Goal: Information Seeking & Learning: Learn about a topic

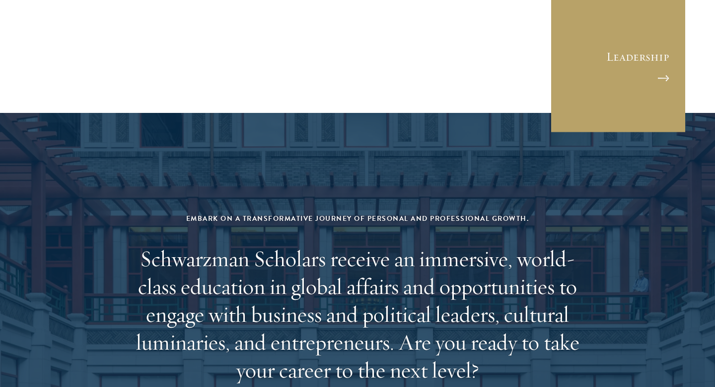
scroll to position [4146, 0]
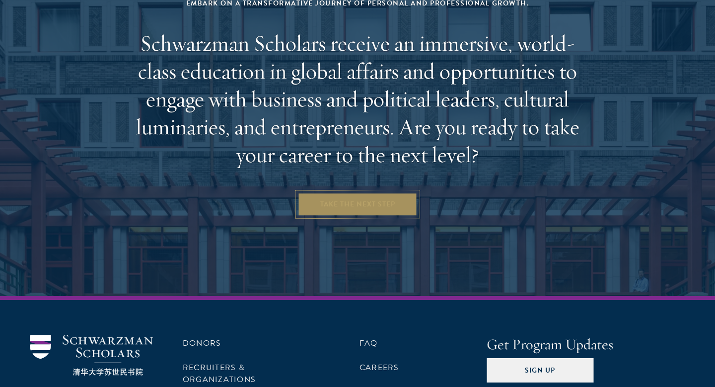
click at [368, 192] on link "Take the Next Step" at bounding box center [358, 204] width 120 height 24
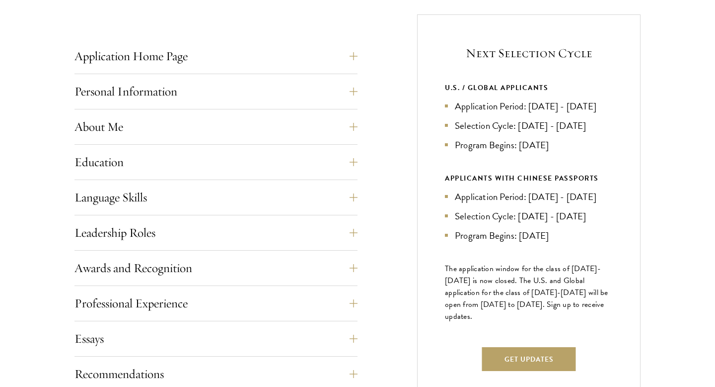
scroll to position [388, 0]
click at [347, 124] on button "About Me" at bounding box center [223, 126] width 283 height 24
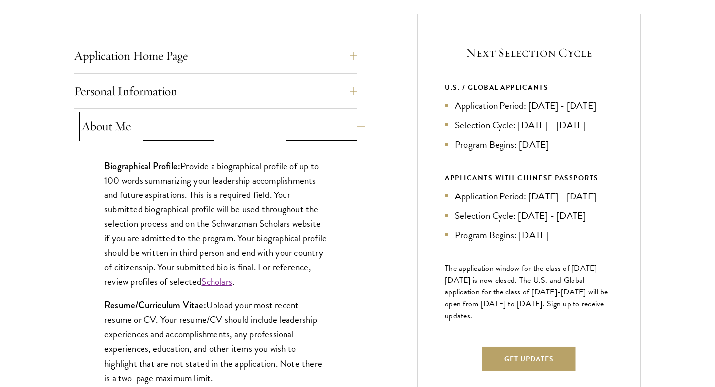
click at [347, 124] on button "About Me" at bounding box center [223, 126] width 283 height 24
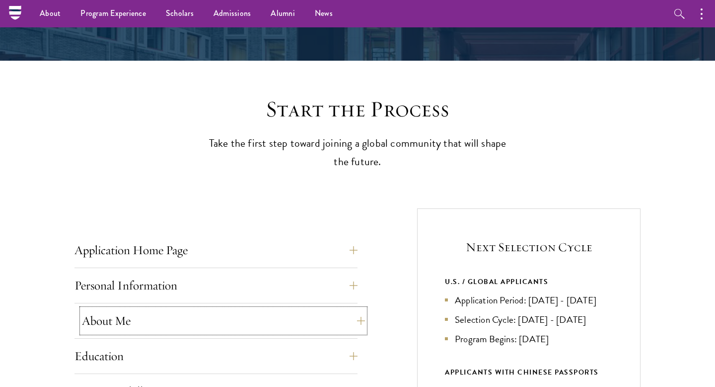
scroll to position [0, 0]
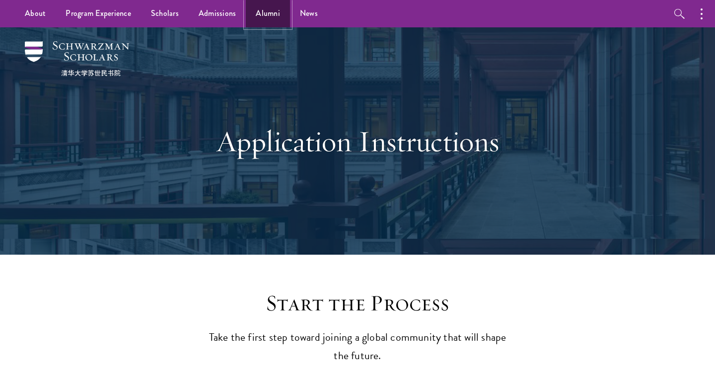
click at [274, 16] on link "Alumni" at bounding box center [268, 13] width 44 height 27
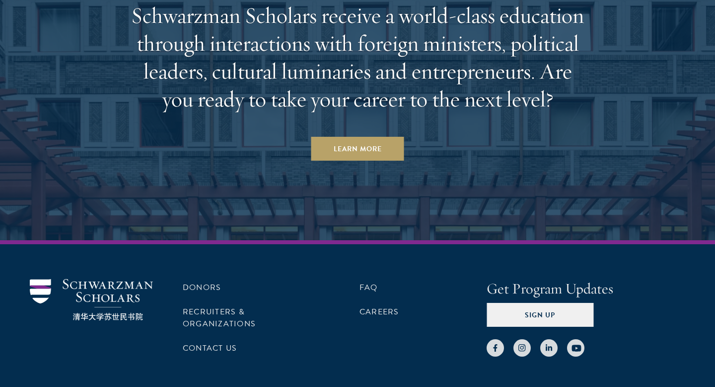
scroll to position [4315, 0]
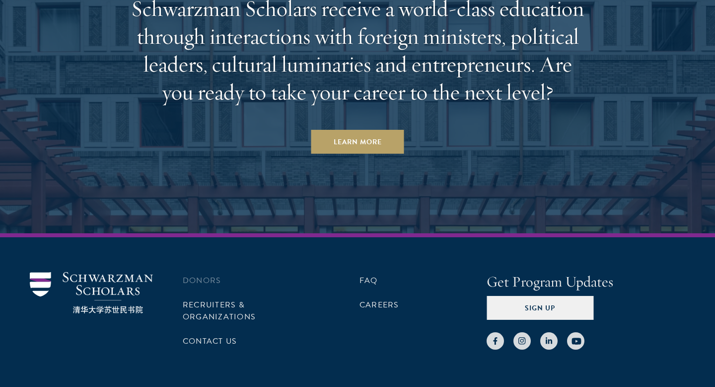
click at [212, 272] on li "Donors" at bounding box center [246, 280] width 127 height 17
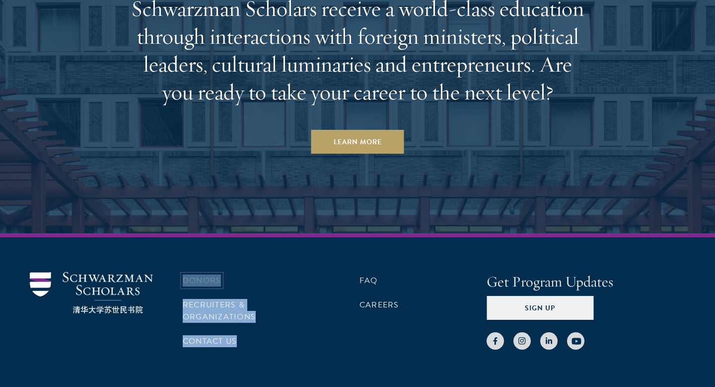
click at [213, 274] on link "Donors" at bounding box center [202, 280] width 38 height 12
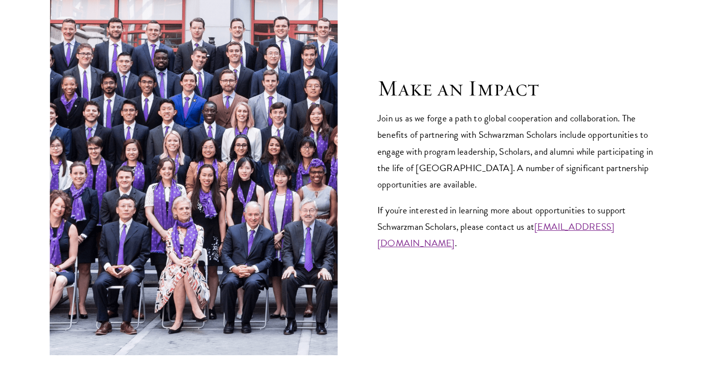
scroll to position [4121, 0]
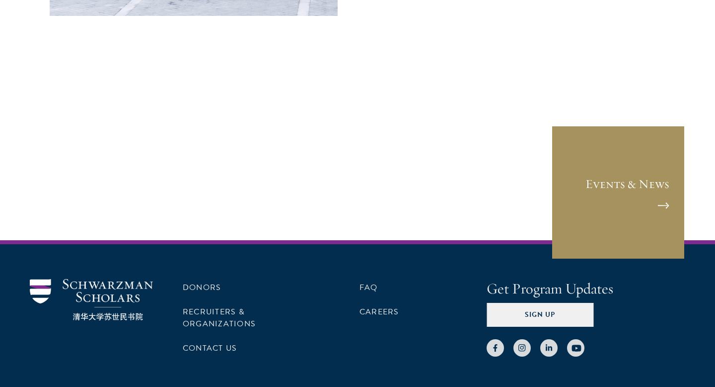
click at [597, 137] on link "Events & News" at bounding box center [618, 192] width 134 height 134
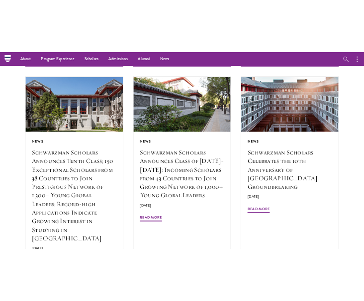
scroll to position [1107, 0]
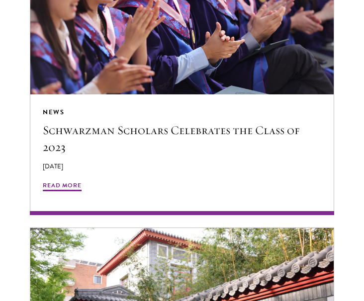
scroll to position [3057, 0]
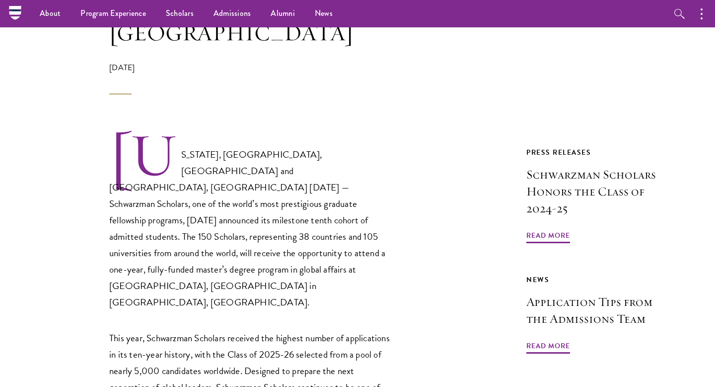
scroll to position [432, 0]
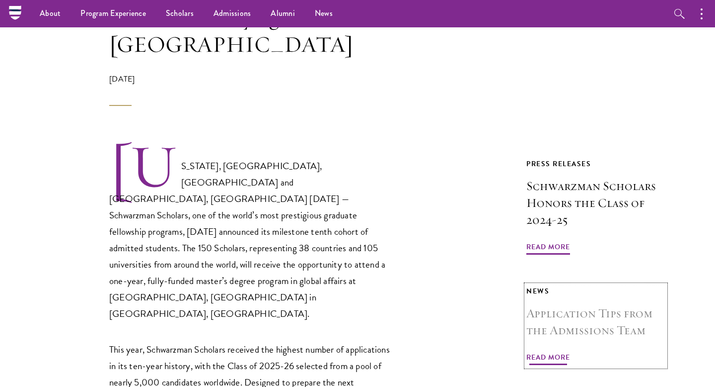
click at [578, 305] on h3 "Application Tips from the Admissions Team" at bounding box center [596, 322] width 139 height 34
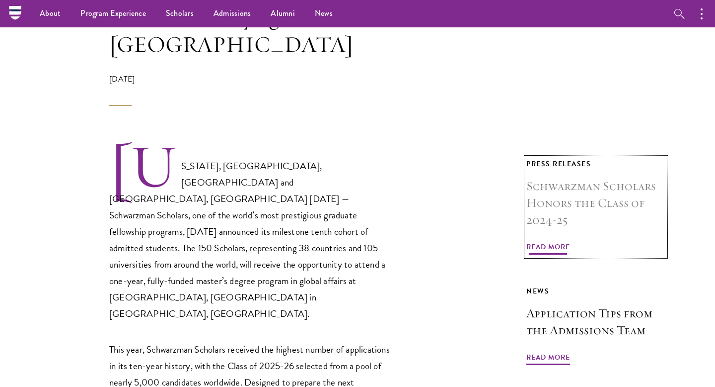
click at [548, 240] on span "Read More" at bounding box center [549, 247] width 44 height 15
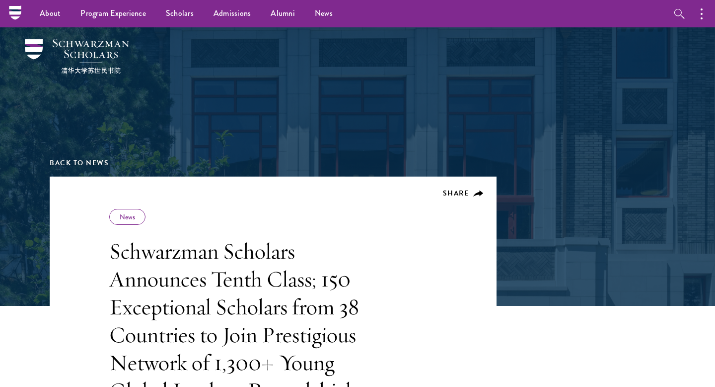
scroll to position [0, 0]
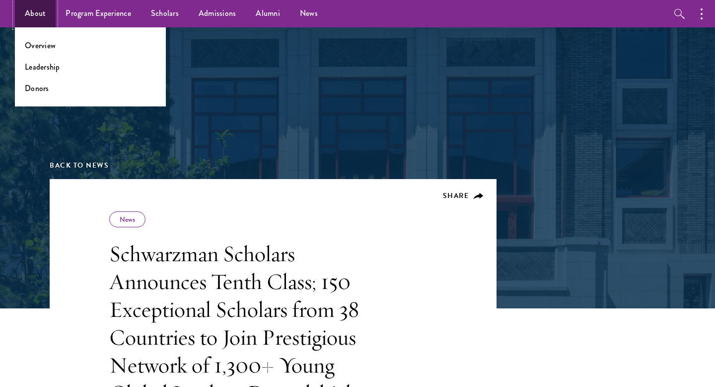
click at [28, 14] on link "About" at bounding box center [35, 13] width 41 height 27
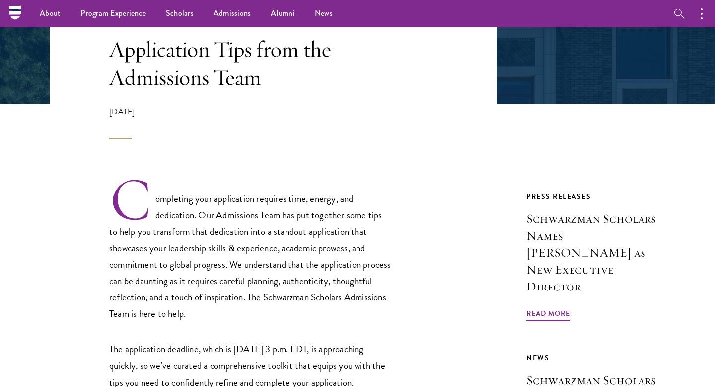
scroll to position [180, 0]
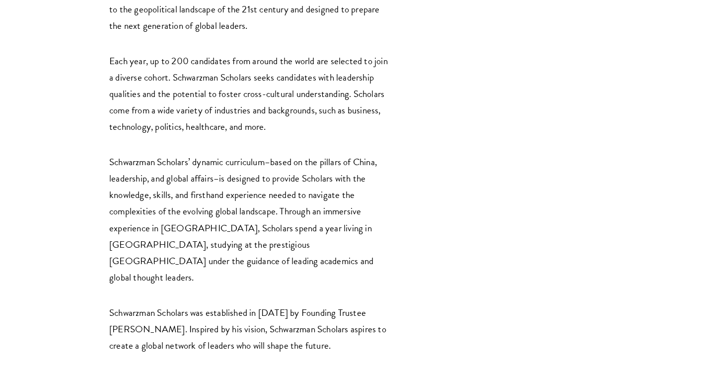
scroll to position [1673, 0]
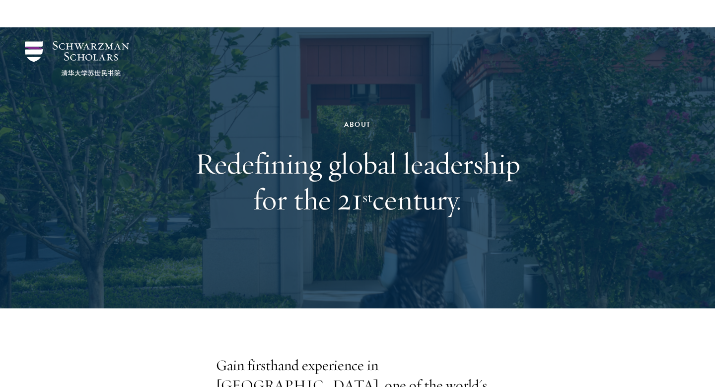
scroll to position [361, 0]
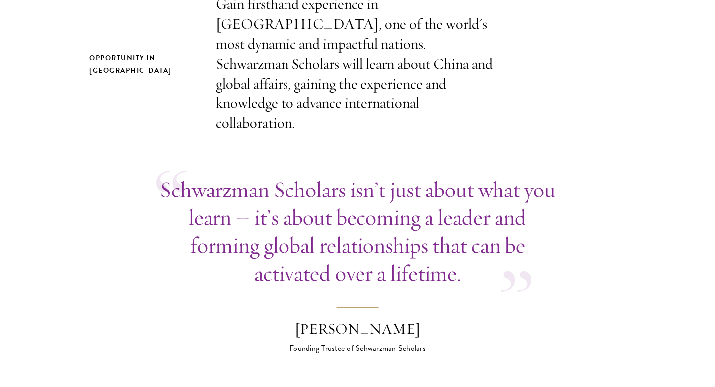
click at [290, 83] on p "Gain firsthand experience in [GEOGRAPHIC_DATA], one of the world's most dynamic…" at bounding box center [357, 64] width 283 height 139
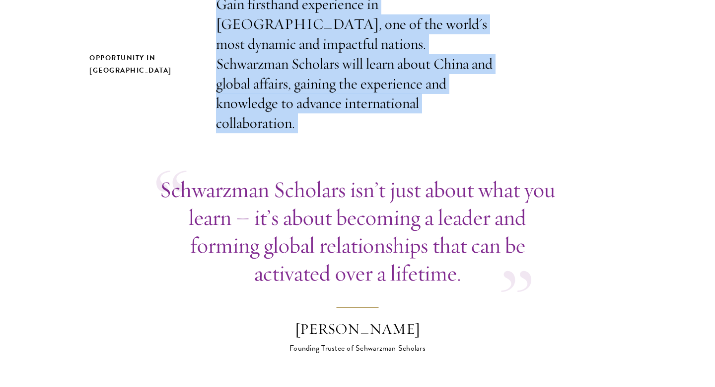
click at [291, 240] on p "Schwarzman Scholars isn’t just about what you learn – it’s about becoming a lea…" at bounding box center [358, 230] width 402 height 111
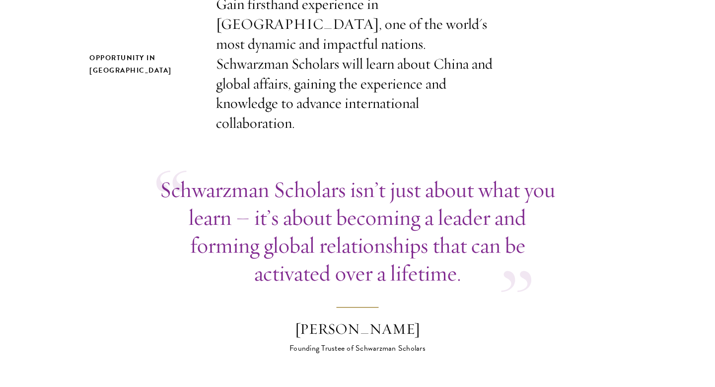
click at [291, 240] on p "Schwarzman Scholars isn’t just about what you learn – it’s about becoming a lea…" at bounding box center [358, 230] width 402 height 111
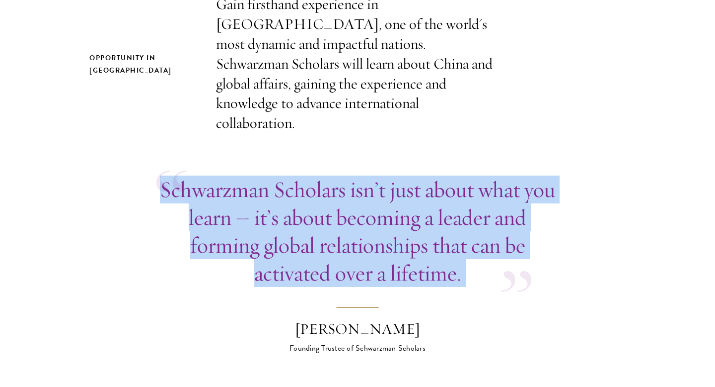
click at [291, 240] on p "Schwarzman Scholars isn’t just about what you learn – it’s about becoming a lea…" at bounding box center [358, 230] width 402 height 111
click at [298, 259] on p "Schwarzman Scholars isn’t just about what you learn – it’s about becoming a lea…" at bounding box center [358, 230] width 402 height 111
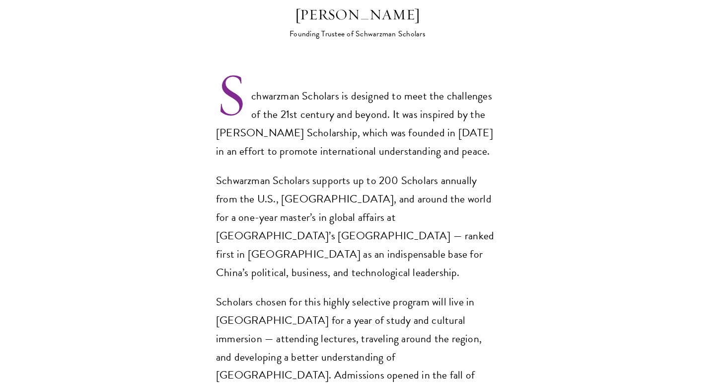
scroll to position [1100, 0]
